Goal: Task Accomplishment & Management: Manage account settings

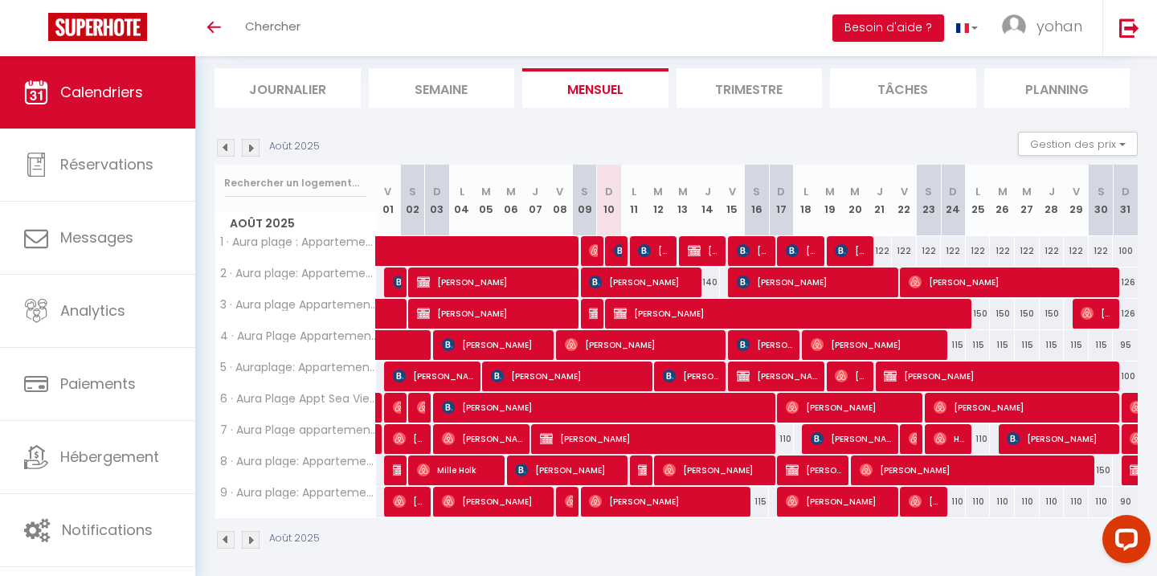
scroll to position [100, 0]
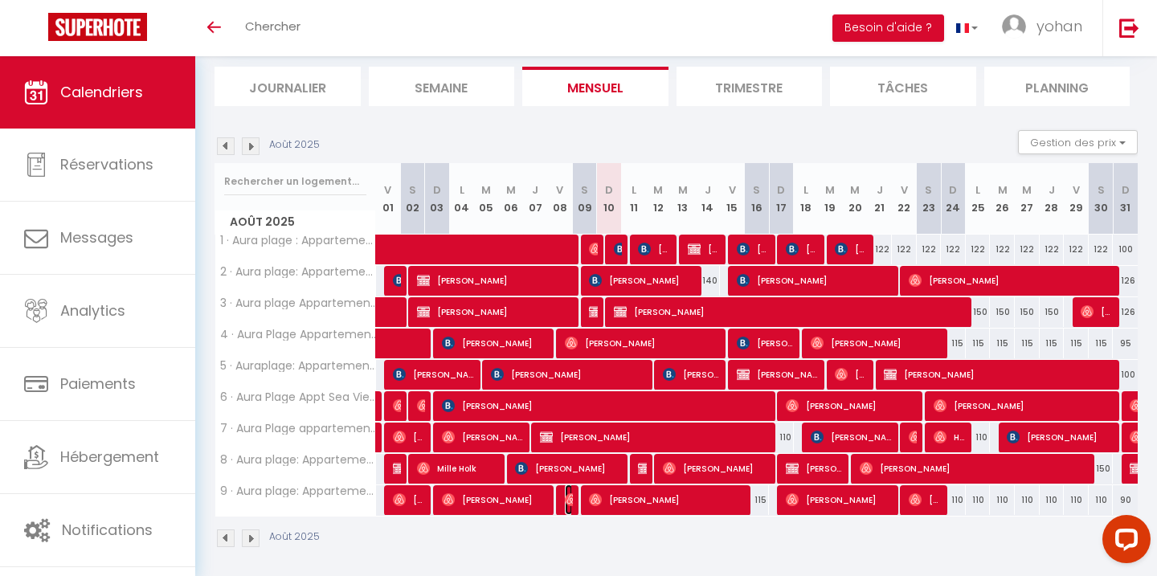
click at [571, 501] on img at bounding box center [571, 499] width 13 height 13
select select "OK"
select select "0"
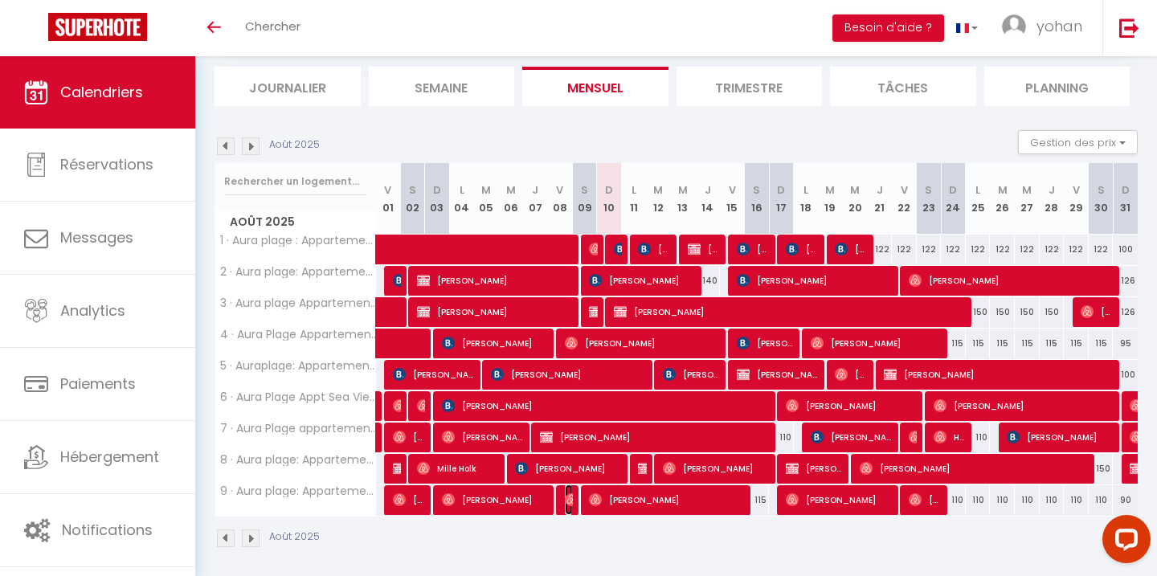
select select "1"
select select
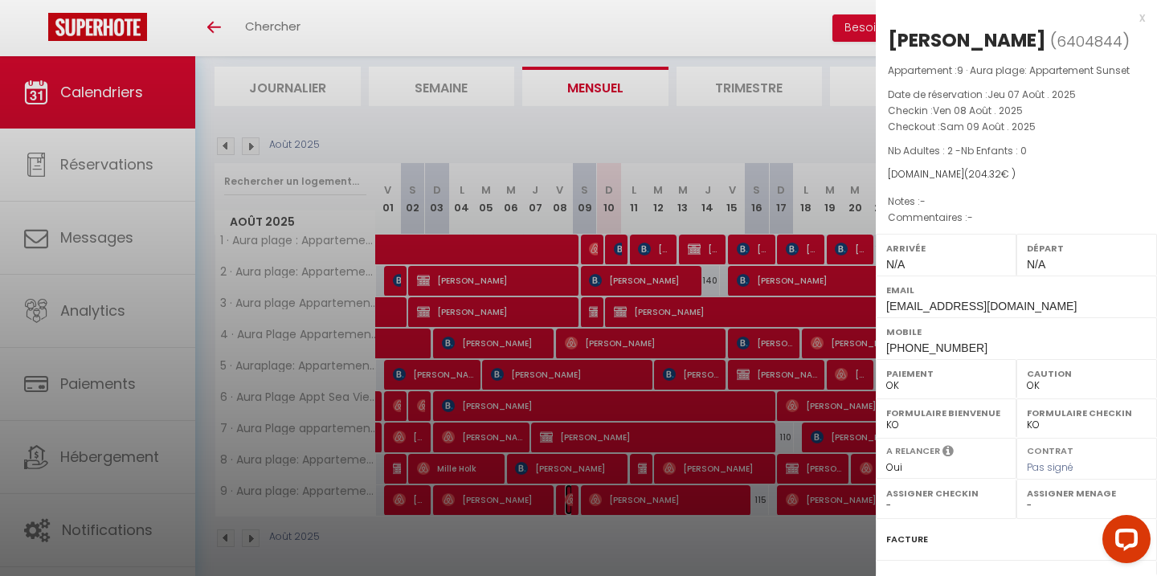
scroll to position [173, 0]
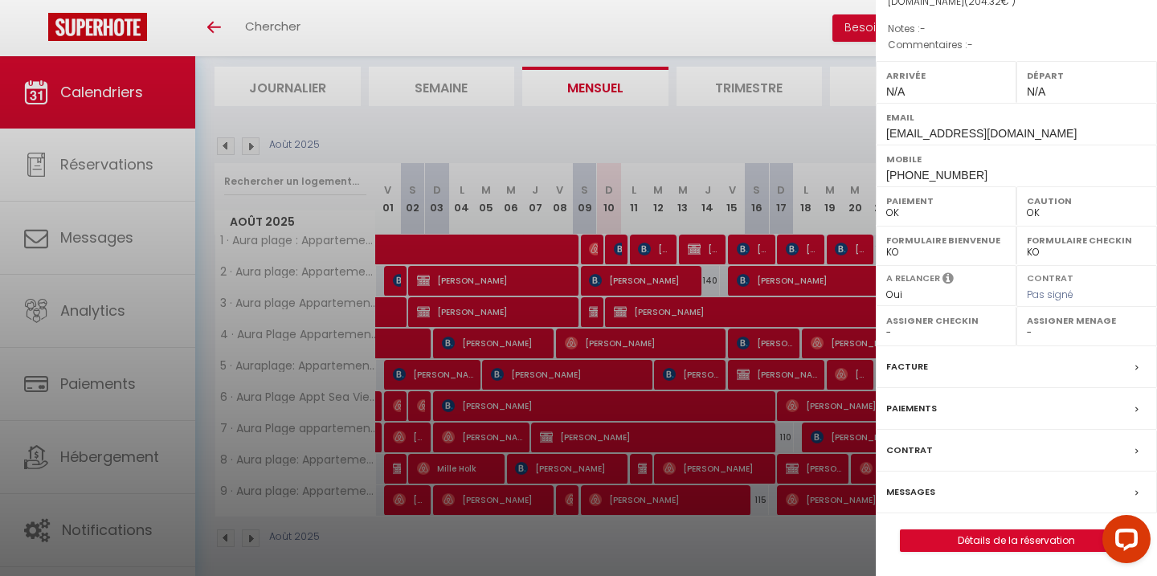
click at [912, 501] on div "Messages" at bounding box center [1016, 493] width 281 height 42
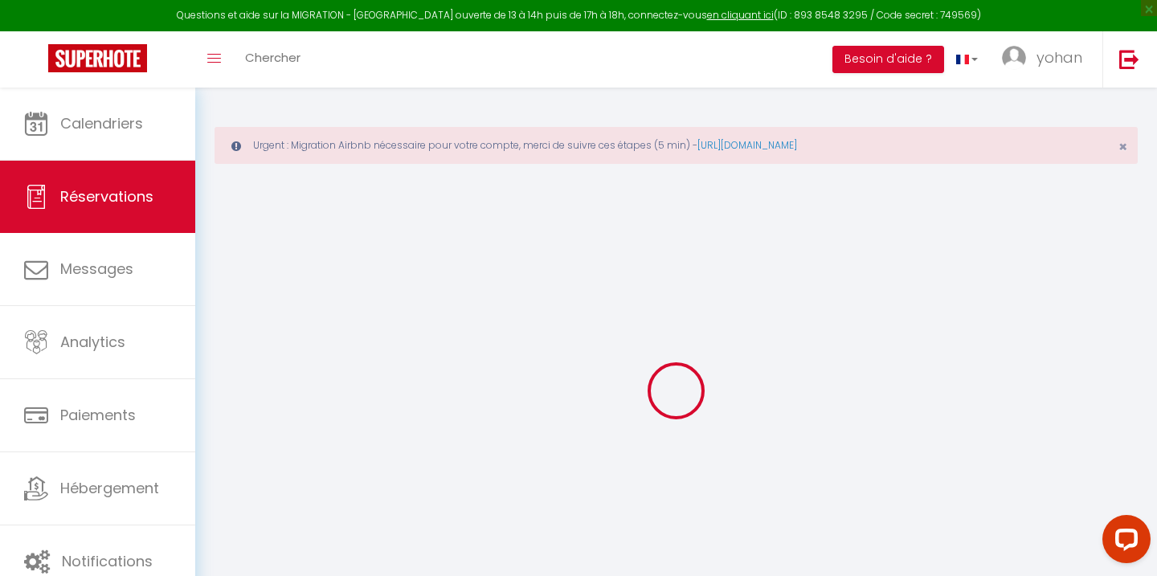
select select
checkbox input "false"
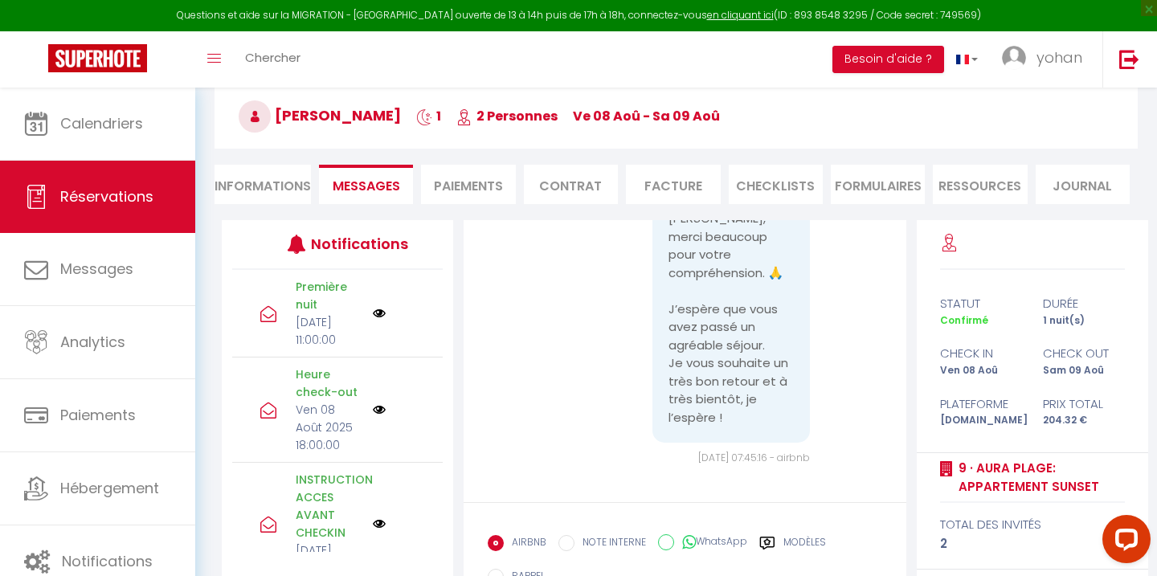
scroll to position [6436, 0]
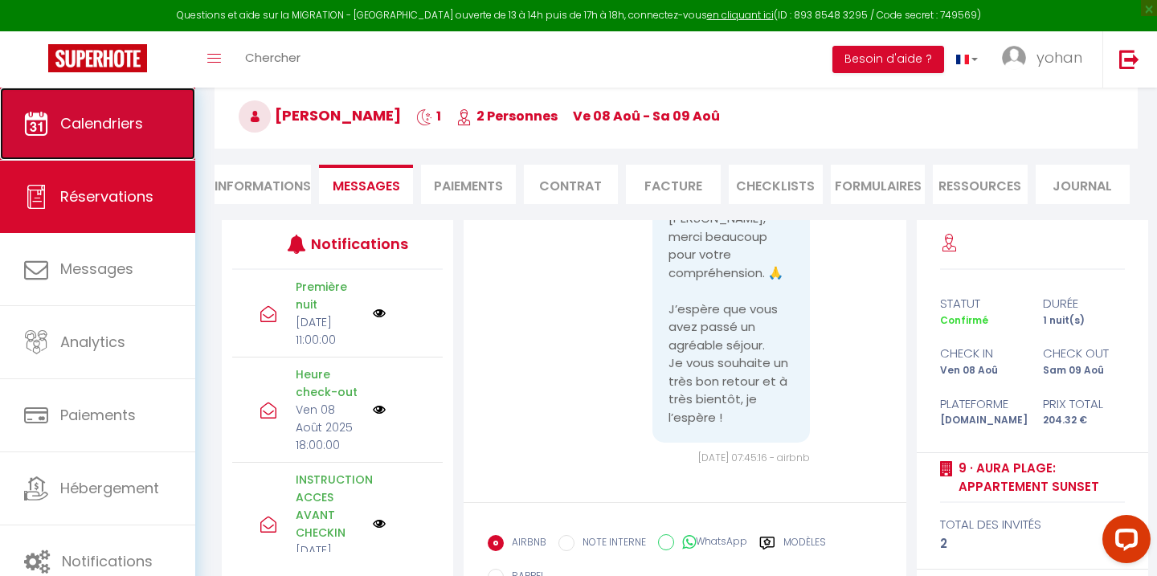
click at [51, 120] on link "Calendriers" at bounding box center [97, 124] width 195 height 72
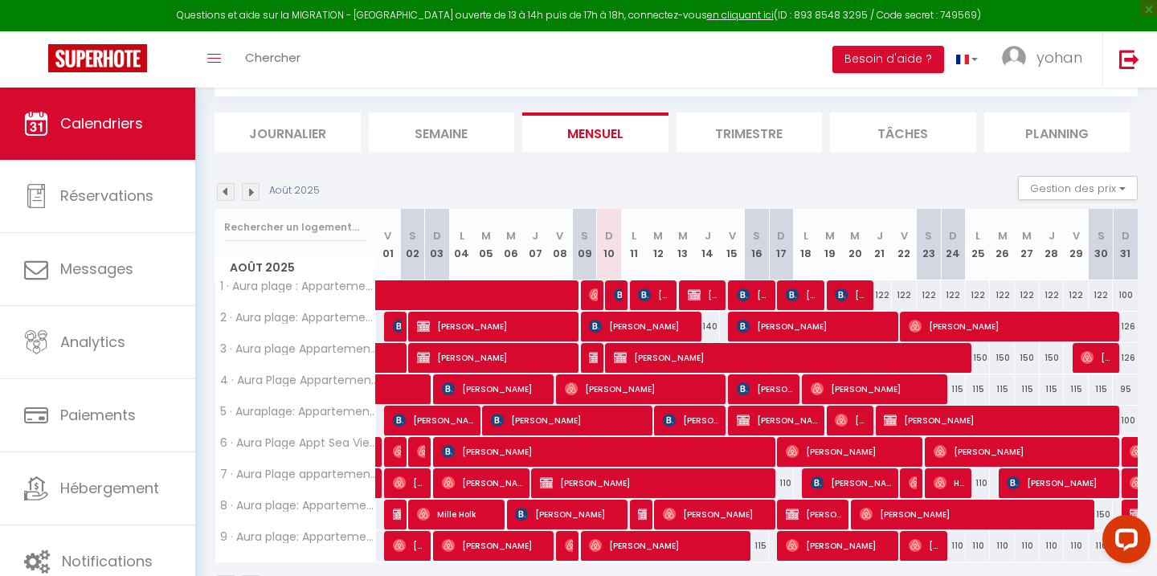
scroll to position [162, 0]
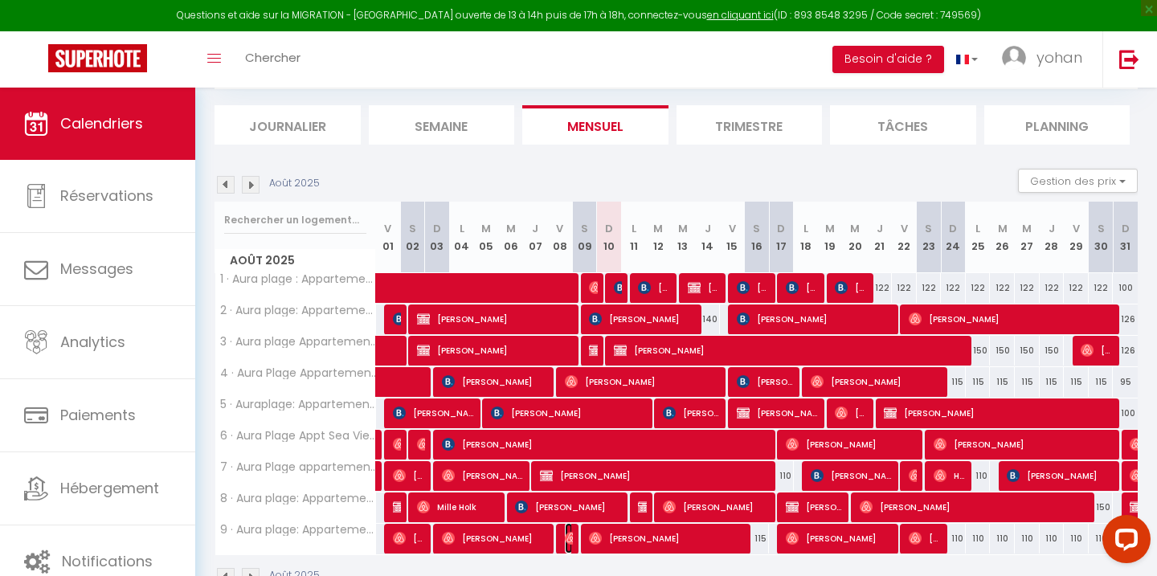
click at [571, 543] on img at bounding box center [571, 538] width 13 height 13
select select "OK"
select select "0"
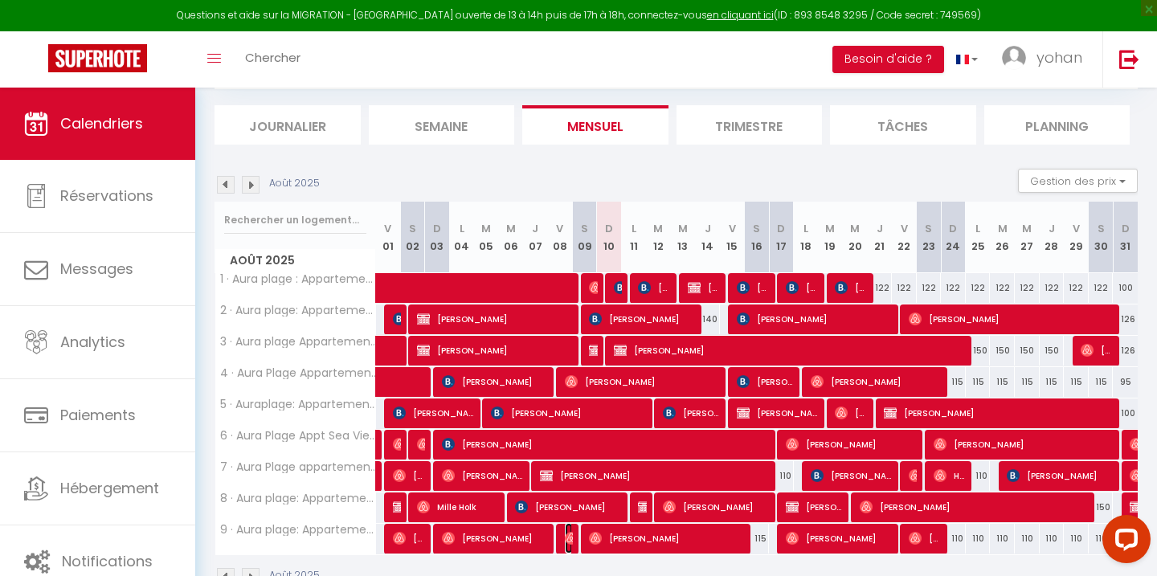
select select "1"
select select
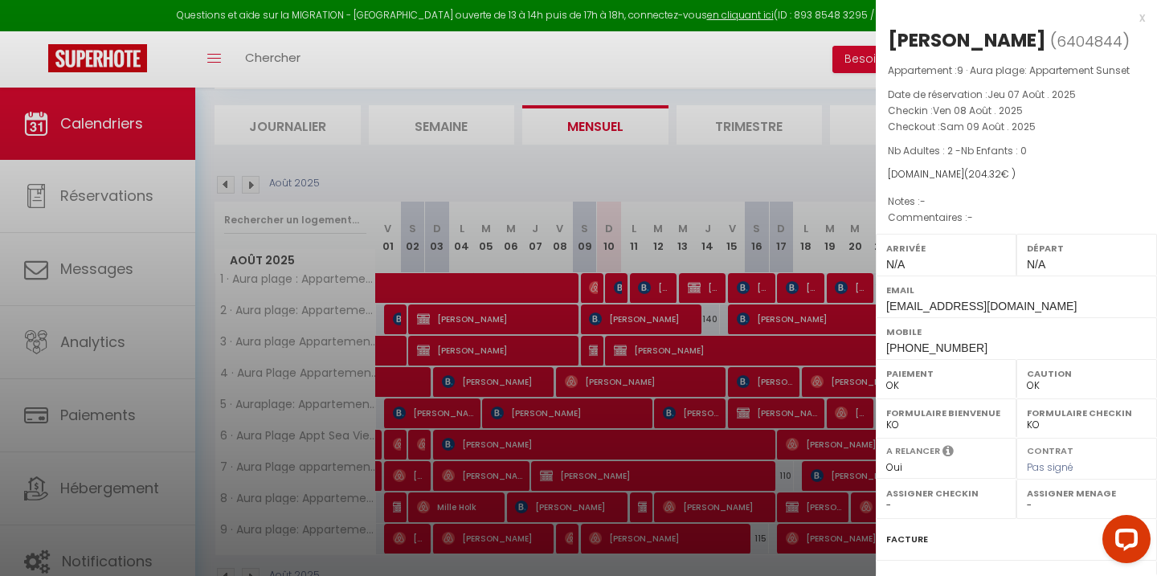
click at [571, 543] on div at bounding box center [578, 288] width 1157 height 576
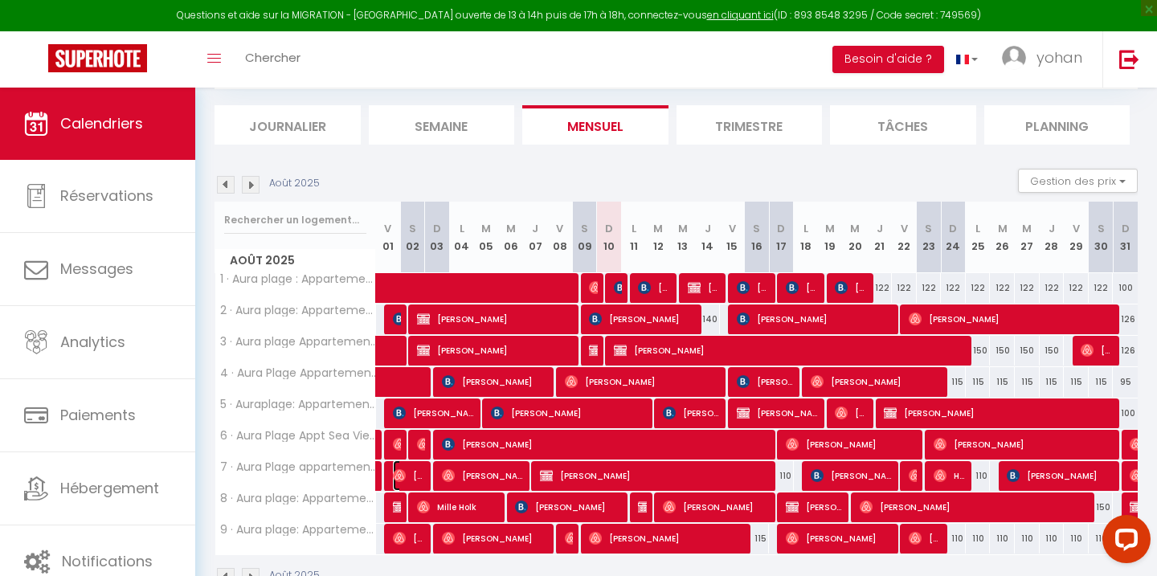
click at [399, 474] on img at bounding box center [399, 475] width 13 height 13
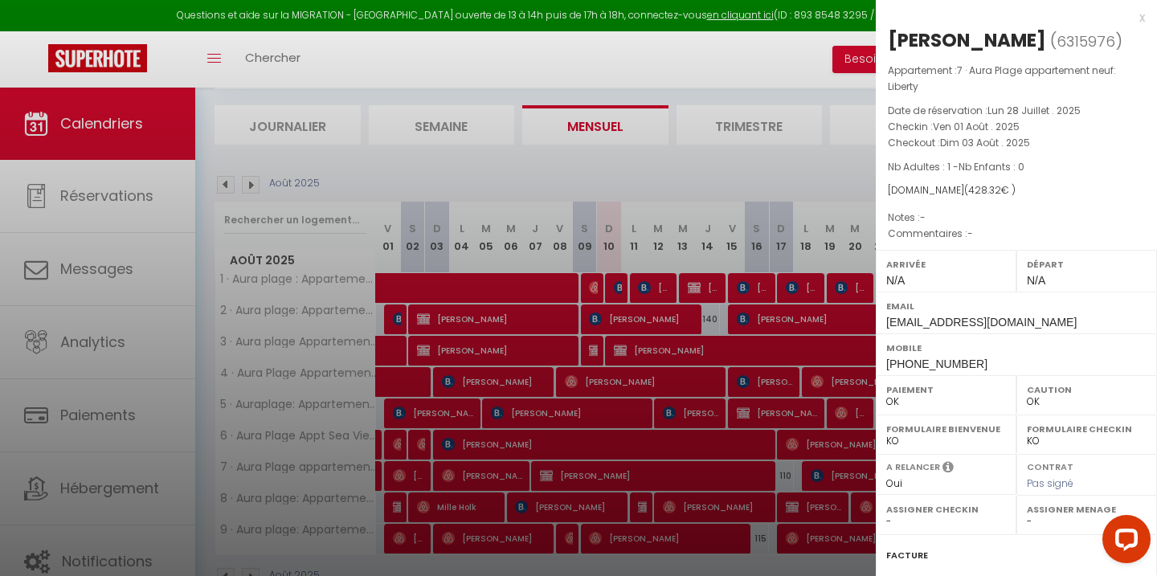
click at [399, 474] on div at bounding box center [578, 288] width 1157 height 576
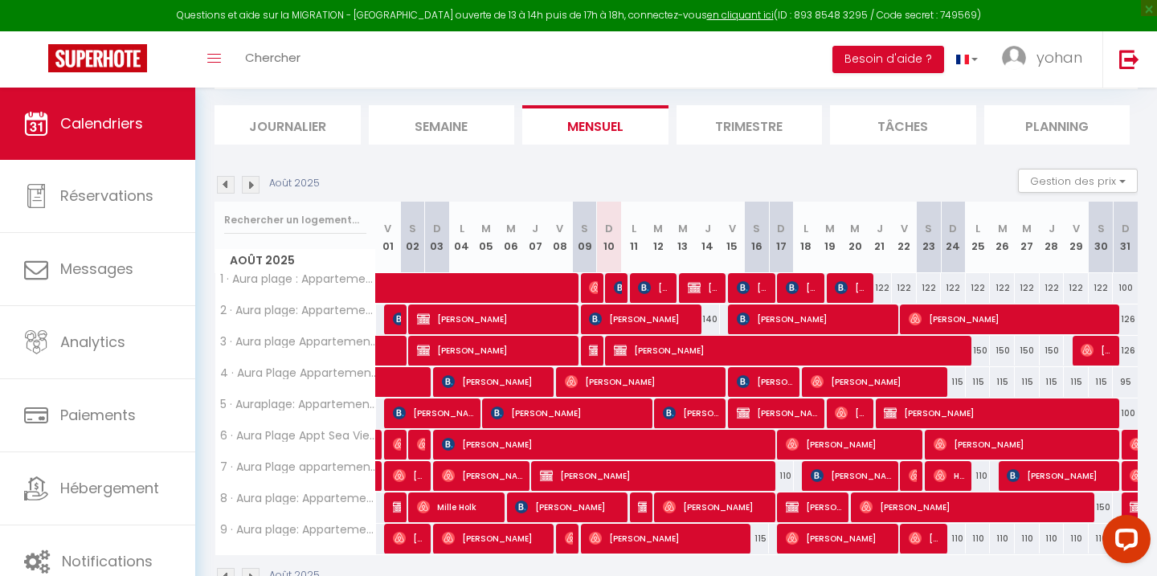
click at [426, 452] on div at bounding box center [419, 445] width 25 height 31
click at [424, 447] on img at bounding box center [423, 444] width 13 height 13
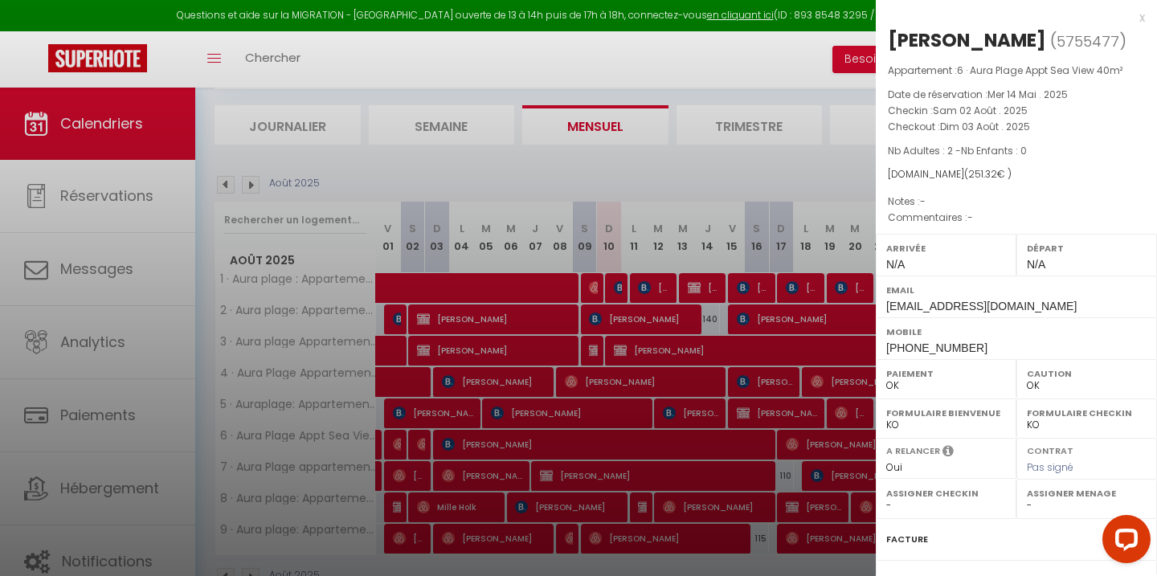
click at [424, 447] on div at bounding box center [578, 288] width 1157 height 576
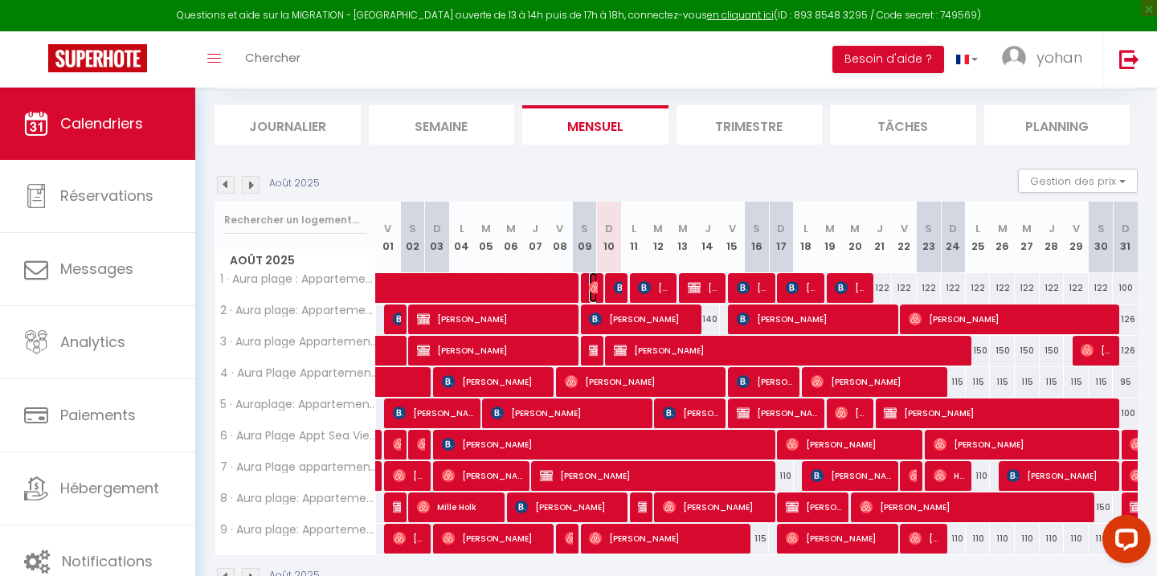
click at [593, 295] on span "[PERSON_NAME]" at bounding box center [593, 287] width 8 height 31
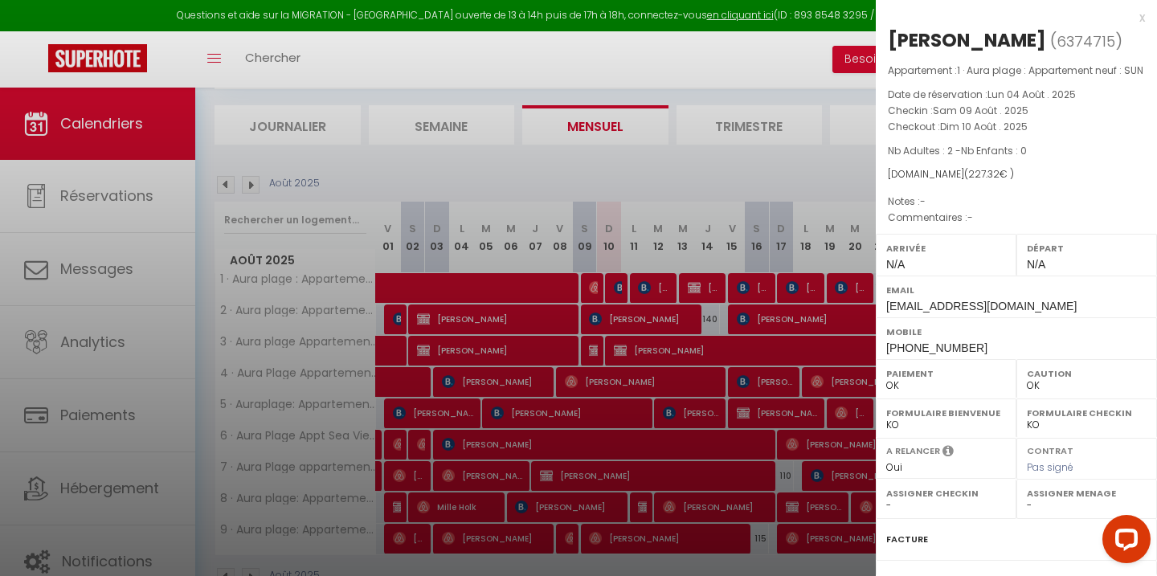
click at [593, 295] on div at bounding box center [578, 288] width 1157 height 576
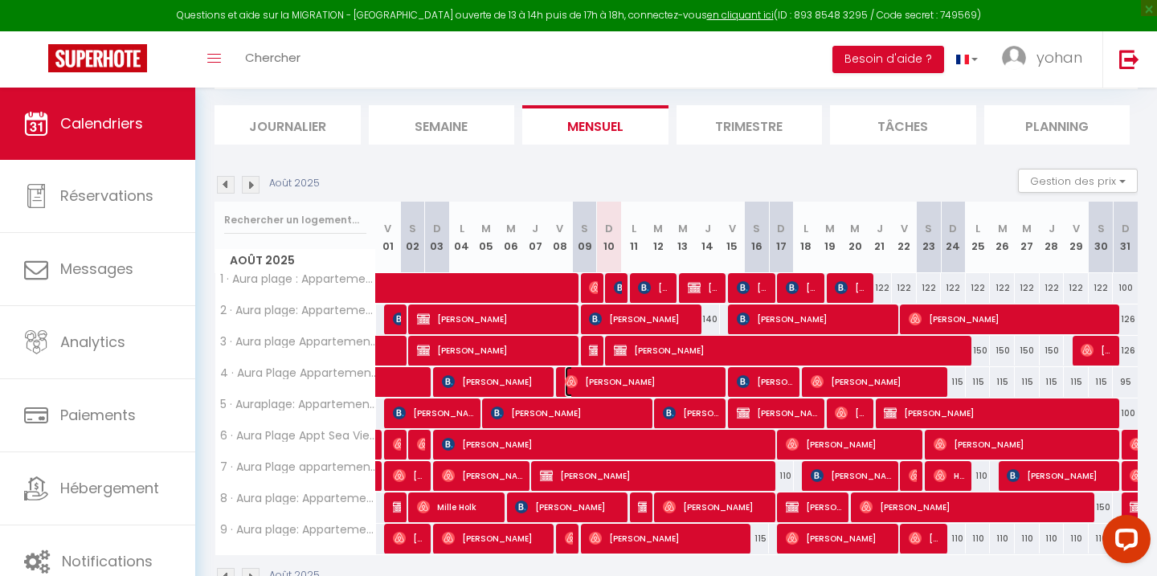
click at [583, 379] on span "[PERSON_NAME]" at bounding box center [644, 381] width 158 height 31
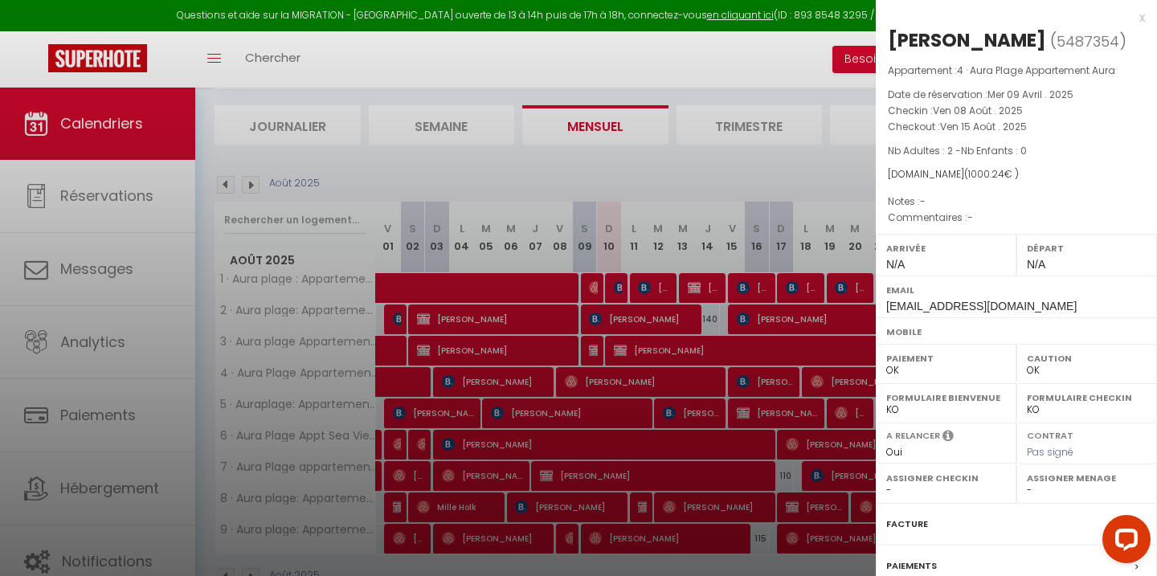
click at [582, 379] on div at bounding box center [578, 288] width 1157 height 576
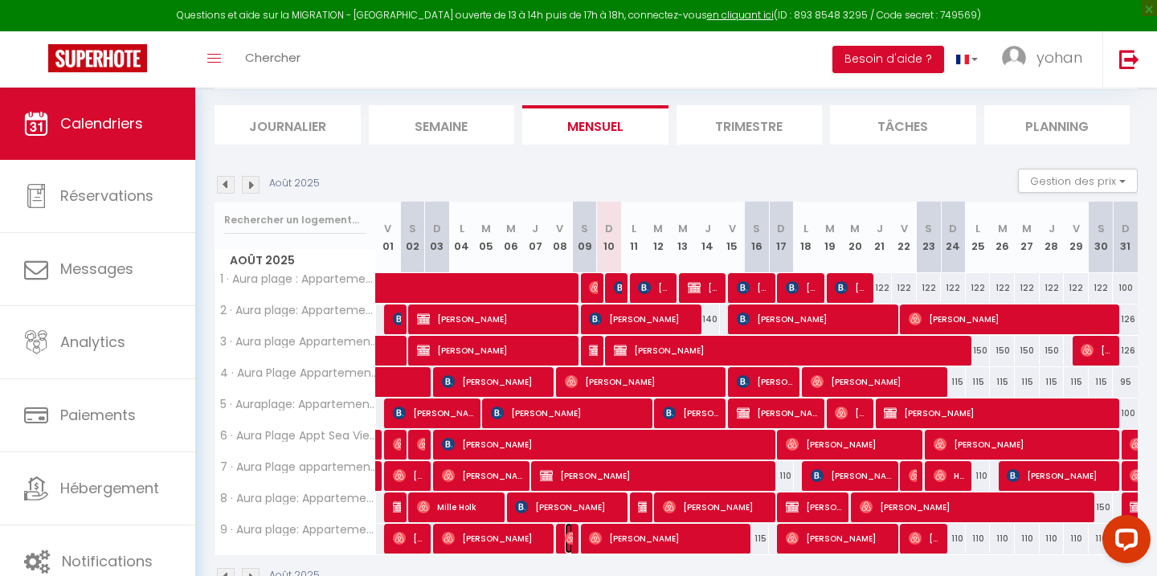
click at [570, 540] on img at bounding box center [571, 538] width 13 height 13
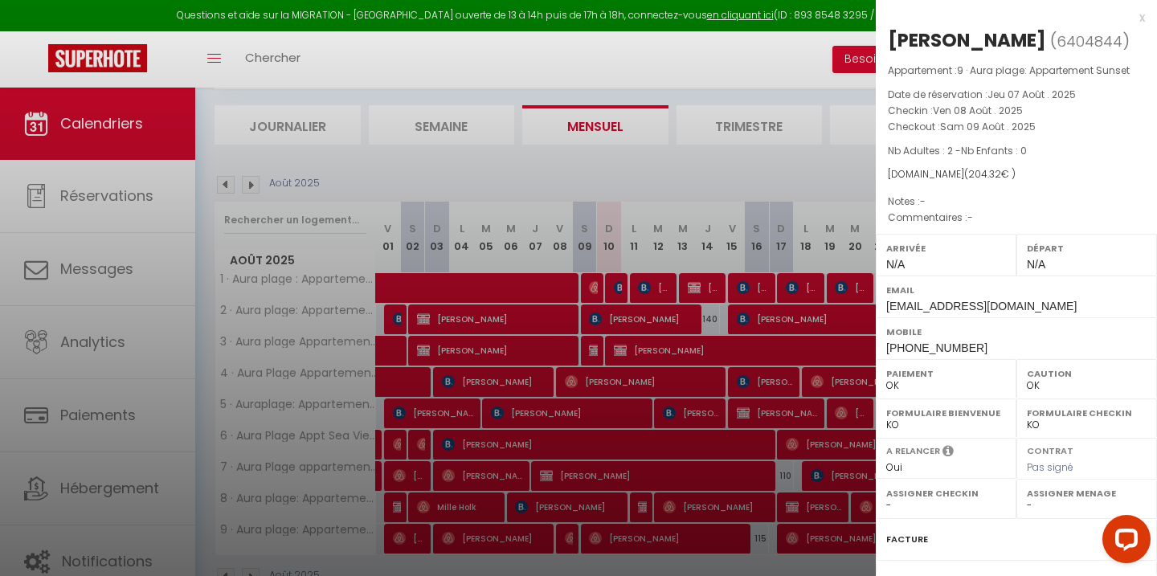
click at [570, 540] on div at bounding box center [578, 288] width 1157 height 576
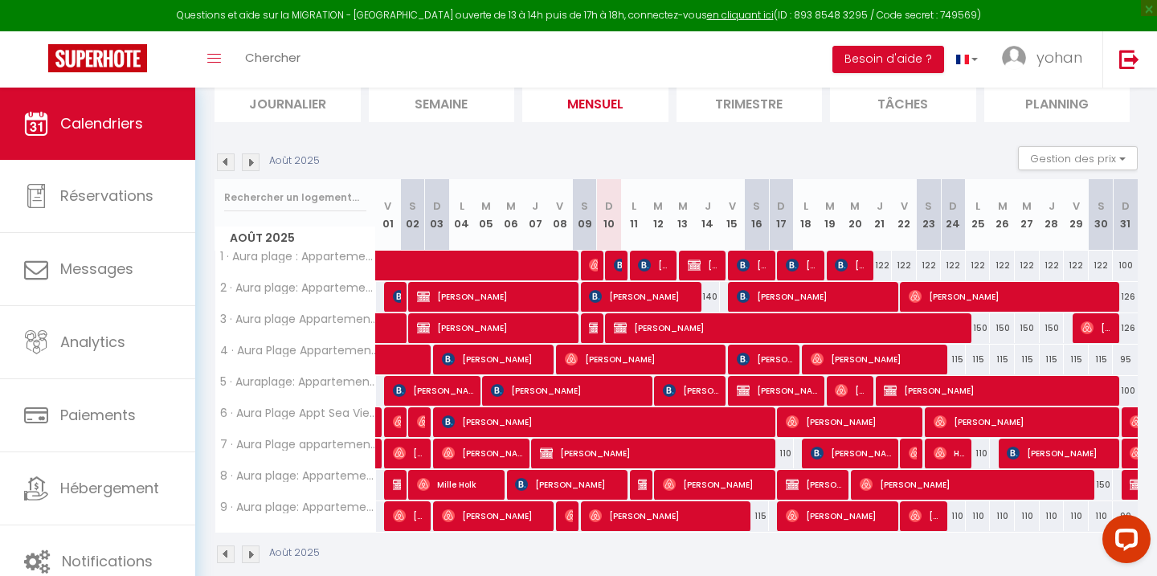
scroll to position [188, 0]
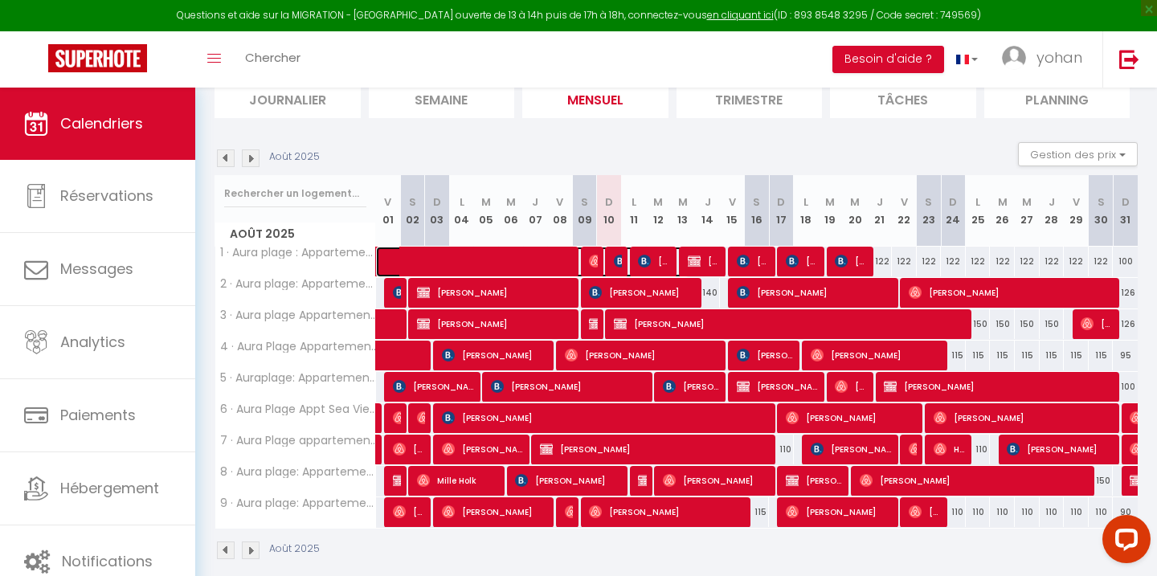
click at [450, 270] on span at bounding box center [541, 262] width 296 height 31
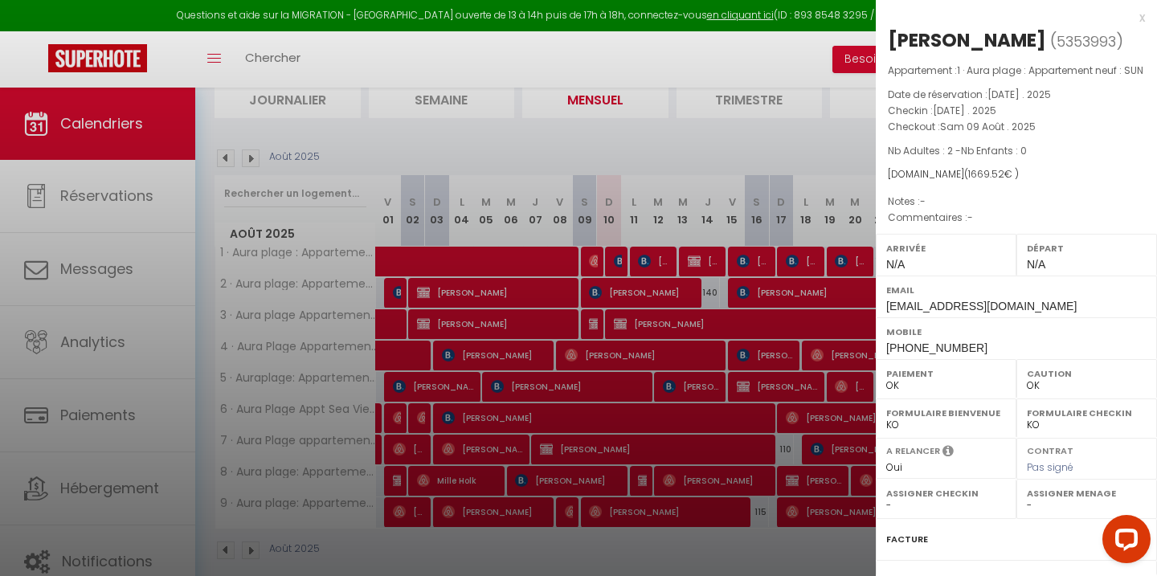
click at [450, 270] on div at bounding box center [578, 288] width 1157 height 576
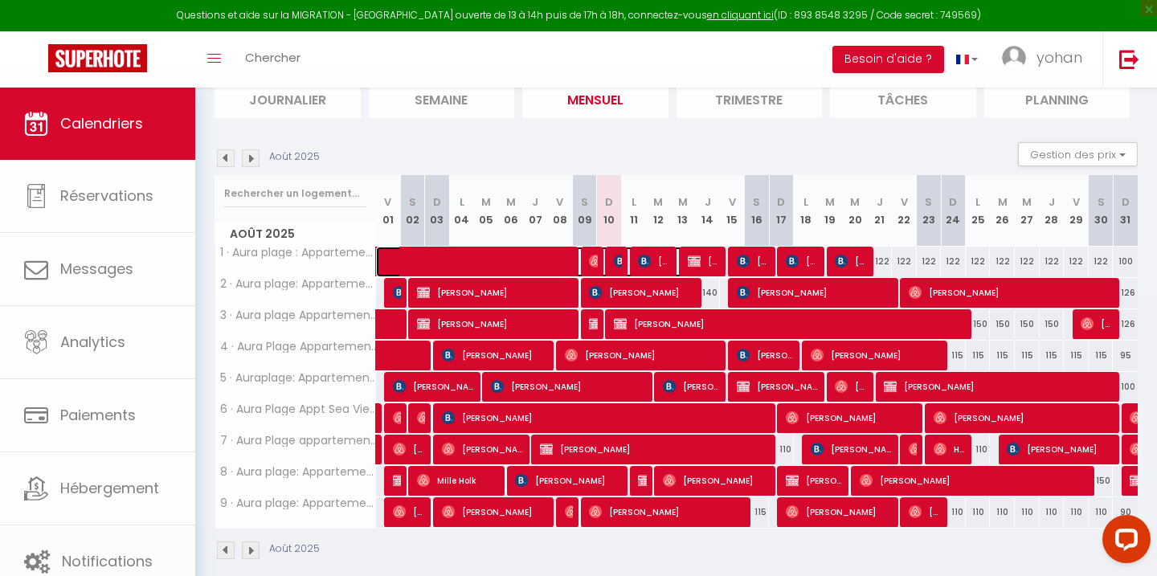
click at [450, 270] on span at bounding box center [541, 262] width 296 height 31
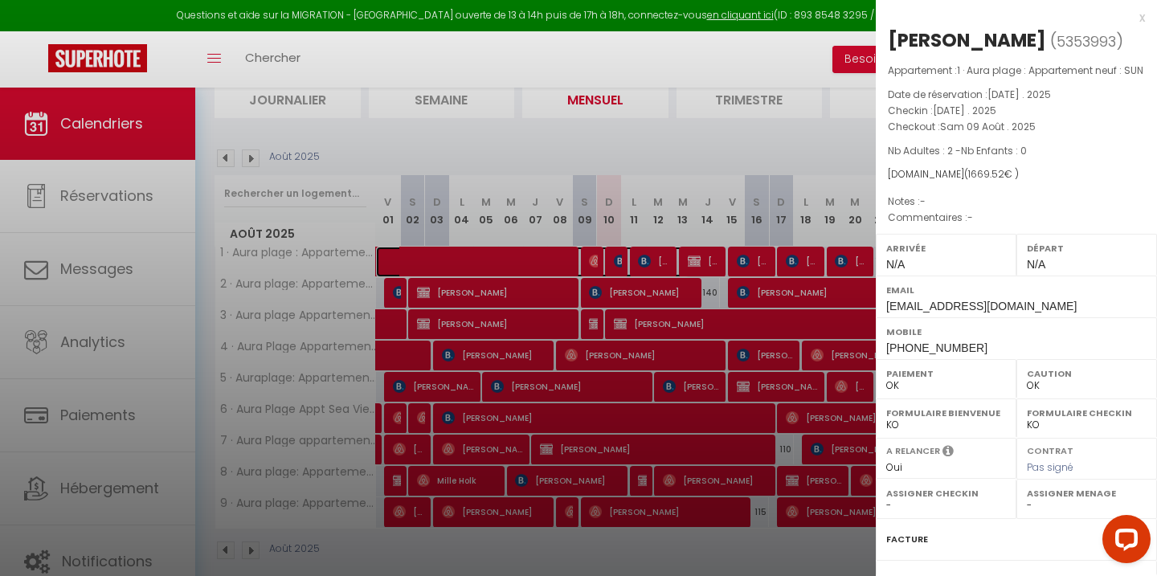
scroll to position [189, 0]
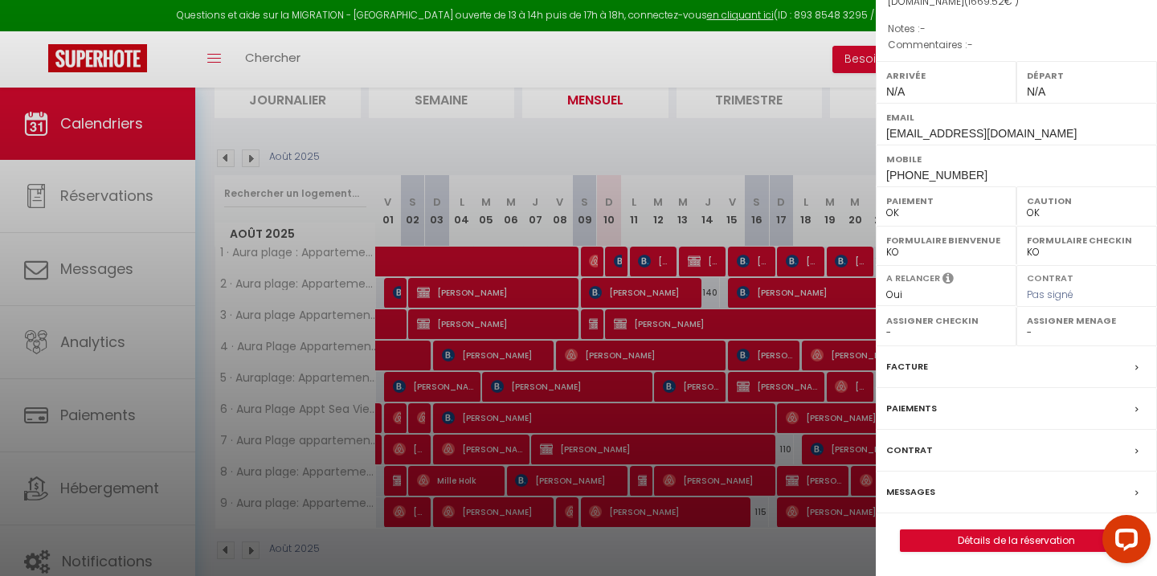
click at [919, 489] on label "Messages" at bounding box center [910, 492] width 49 height 17
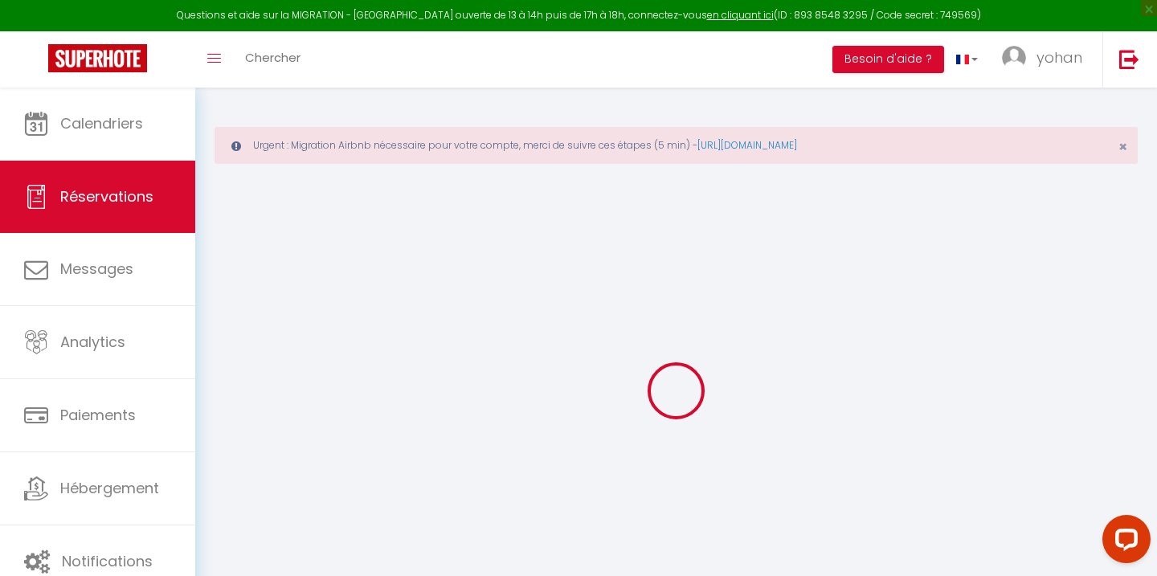
select select
checkbox input "false"
select select
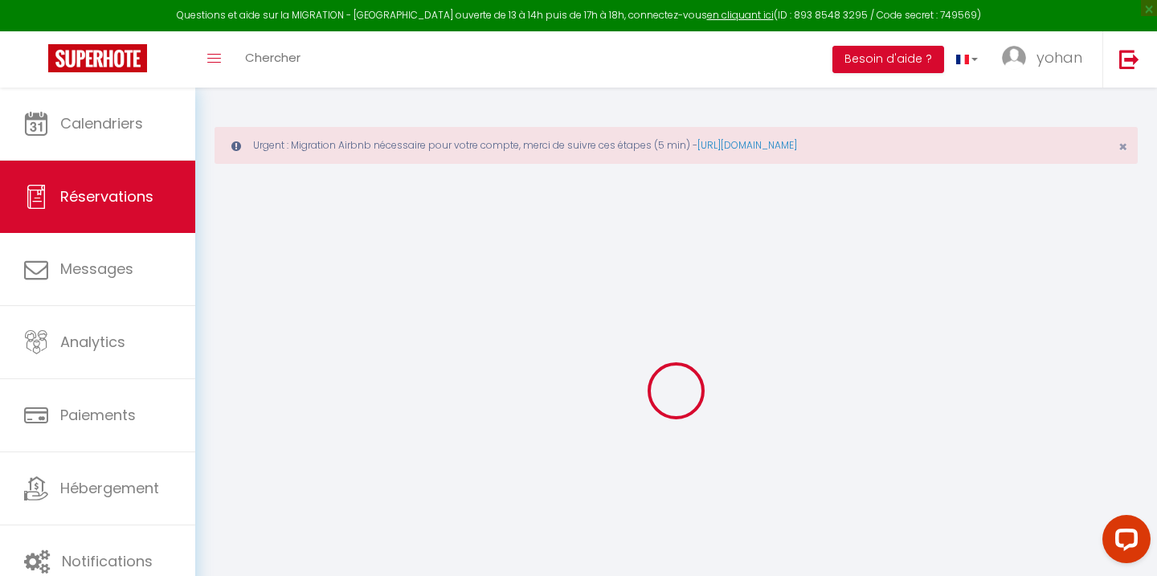
select select
checkbox input "false"
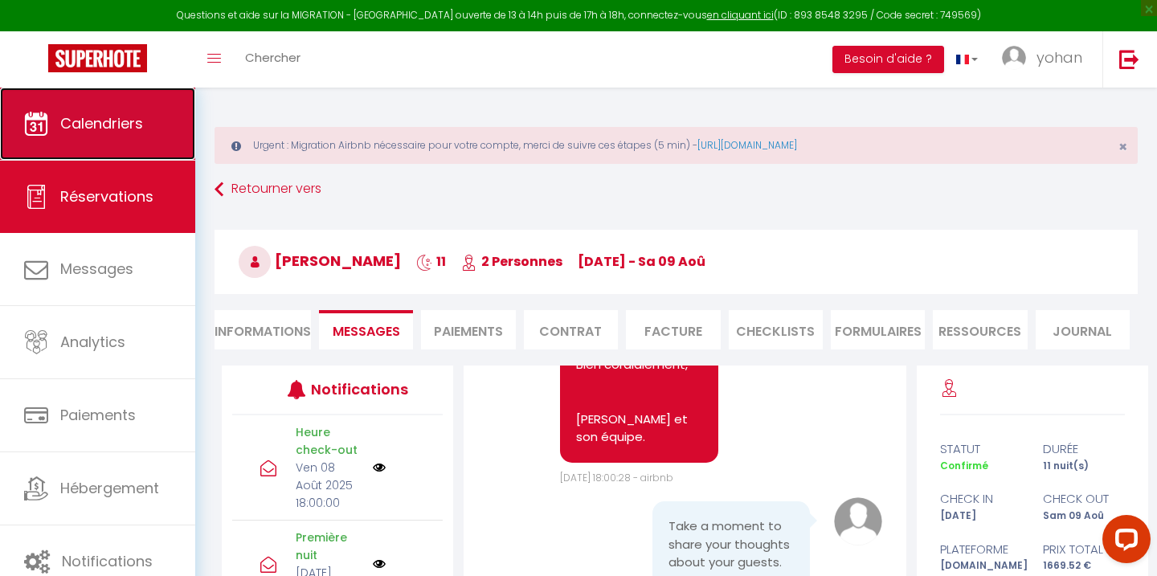
click at [55, 131] on link "Calendriers" at bounding box center [97, 124] width 195 height 72
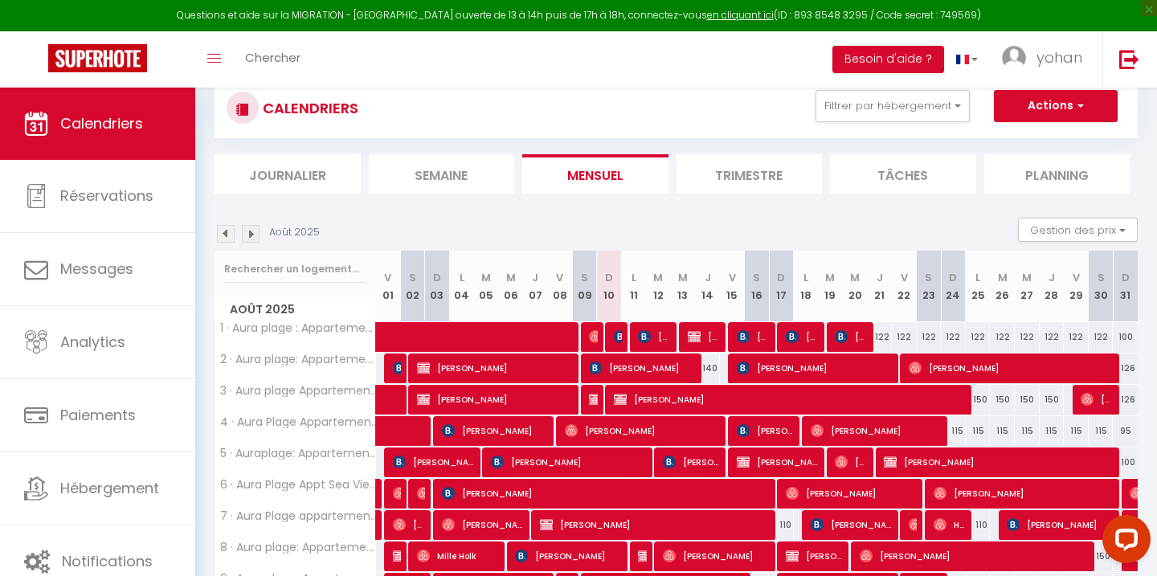
scroll to position [113, 0]
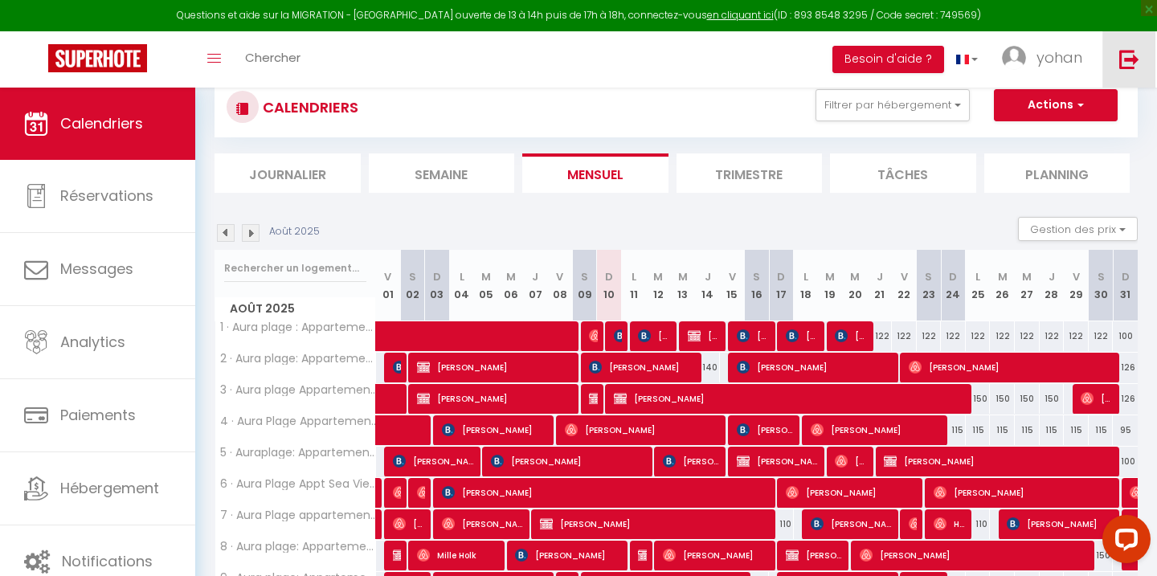
click at [1141, 63] on link at bounding box center [1129, 59] width 53 height 56
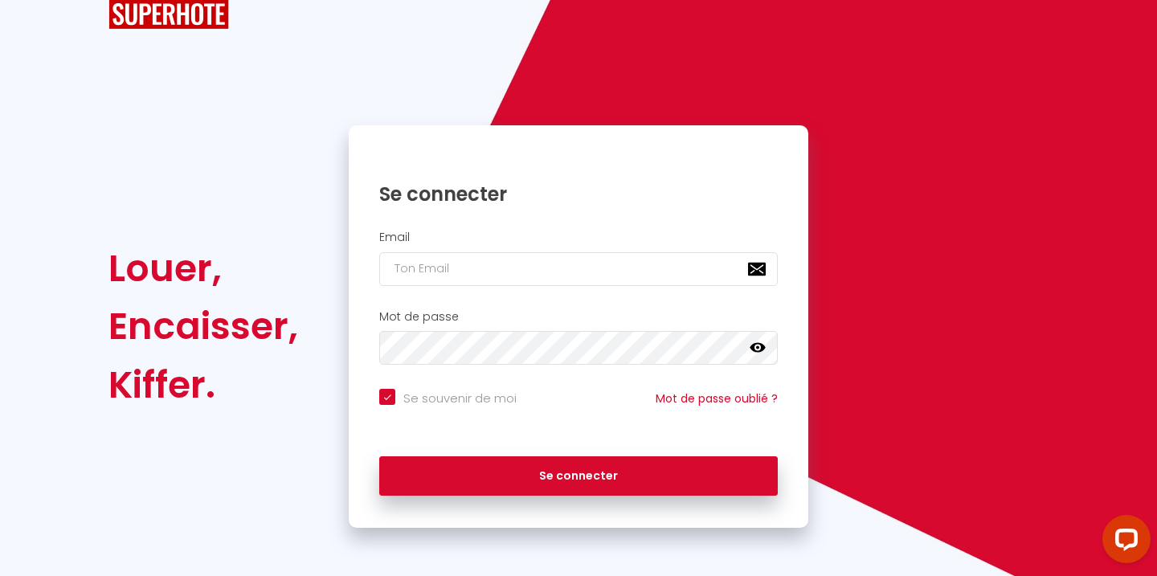
scroll to position [26, 0]
checkbox input "true"
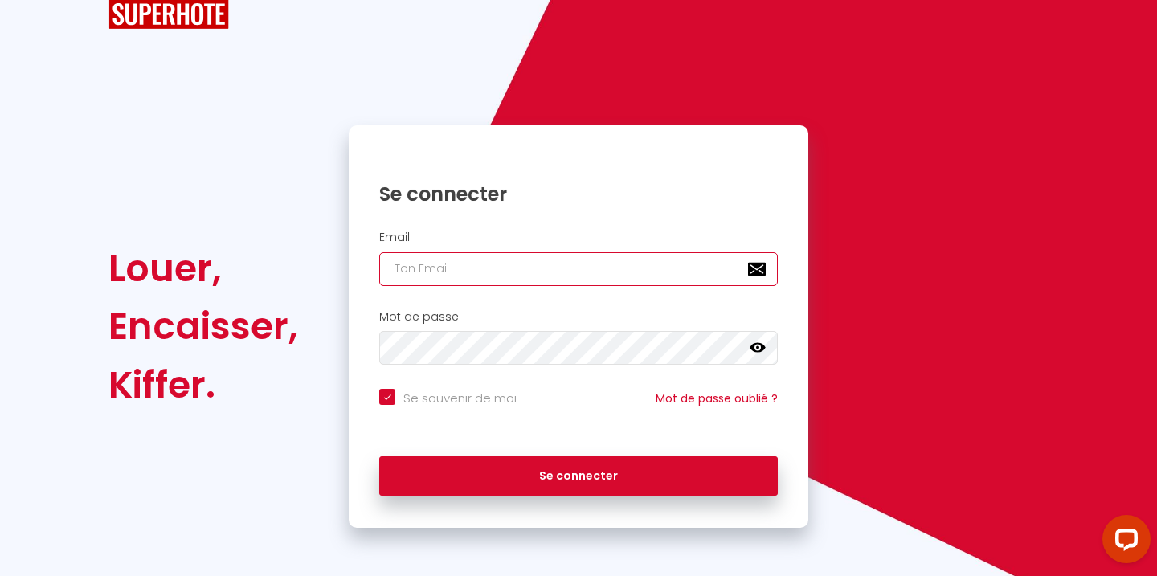
type input "[EMAIL_ADDRESS][DOMAIN_NAME]"
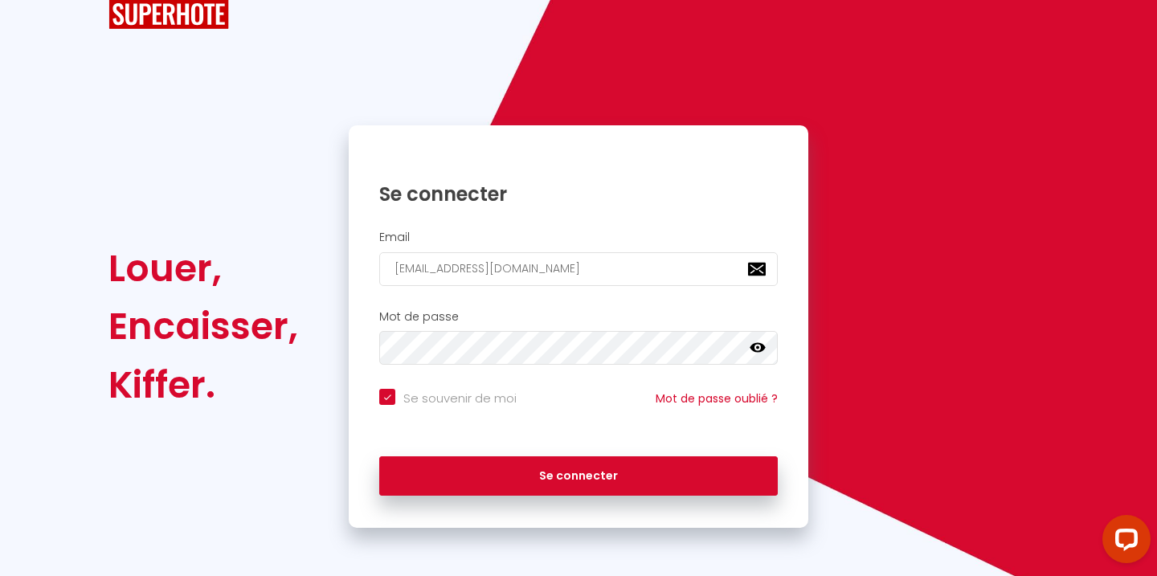
checkbox input "true"
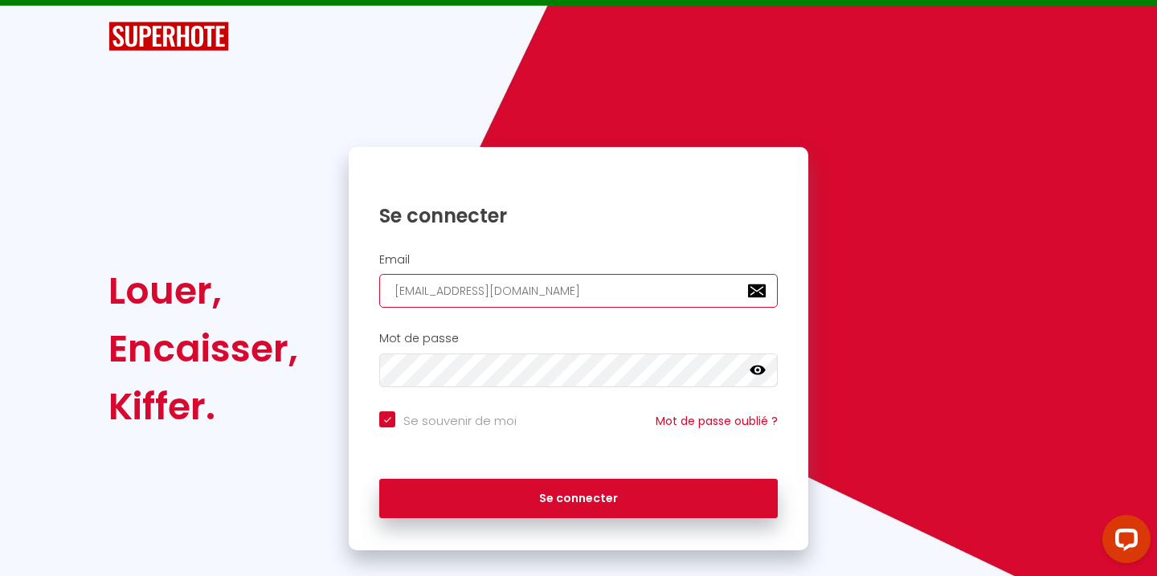
click at [470, 293] on input "[EMAIL_ADDRESS][DOMAIN_NAME]" at bounding box center [578, 291] width 399 height 34
type input "c"
checkbox input "true"
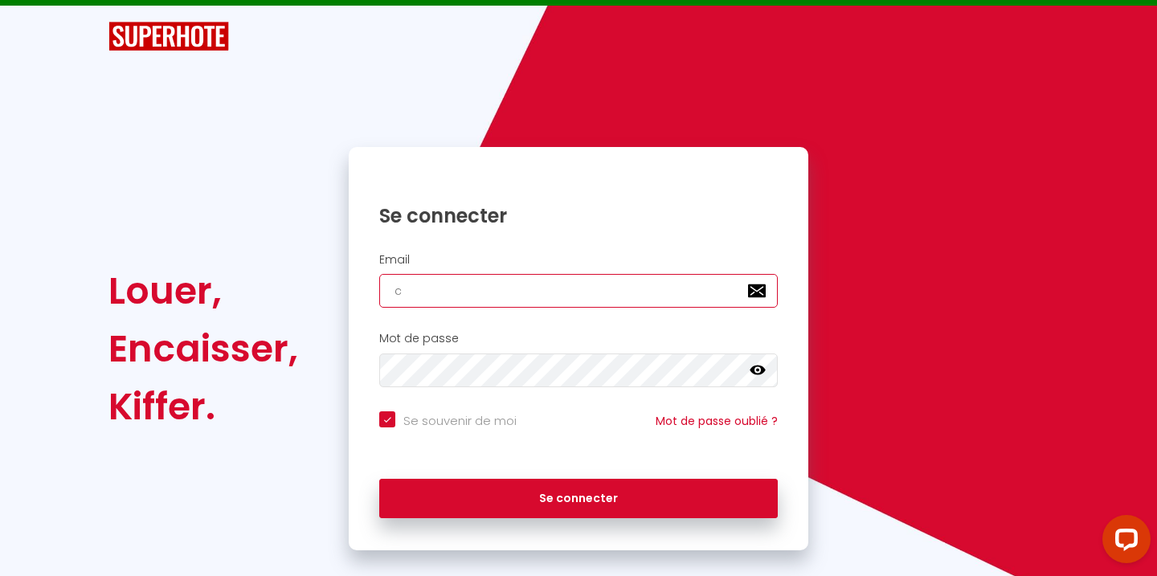
type input "[EMAIL_ADDRESS][DOMAIN_NAME]"
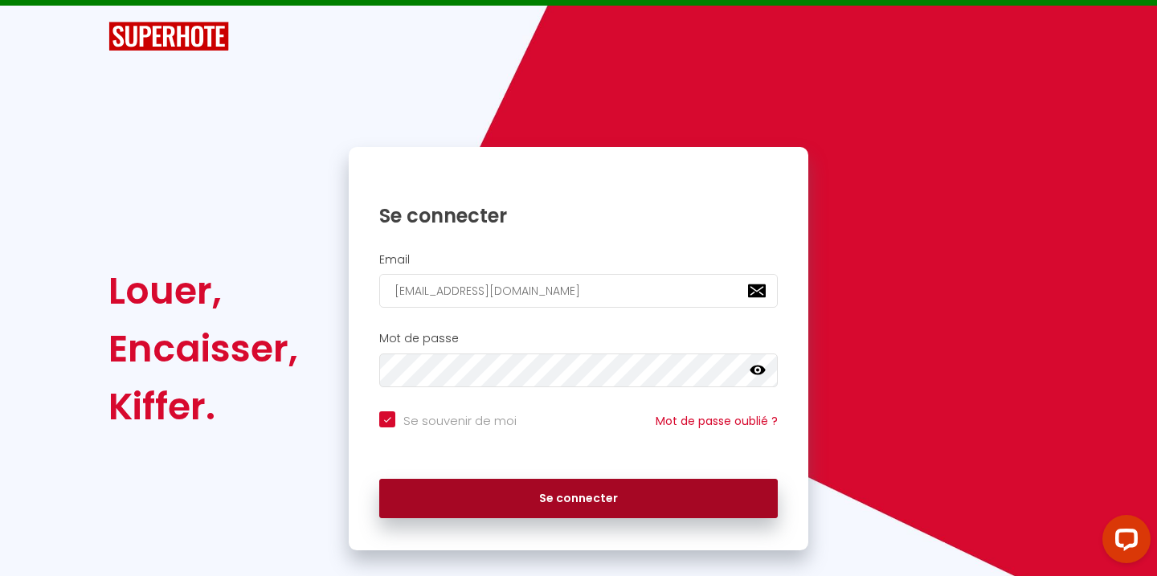
click at [571, 493] on button "Se connecter" at bounding box center [578, 499] width 399 height 40
checkbox input "true"
